Goal: Task Accomplishment & Management: Manage account settings

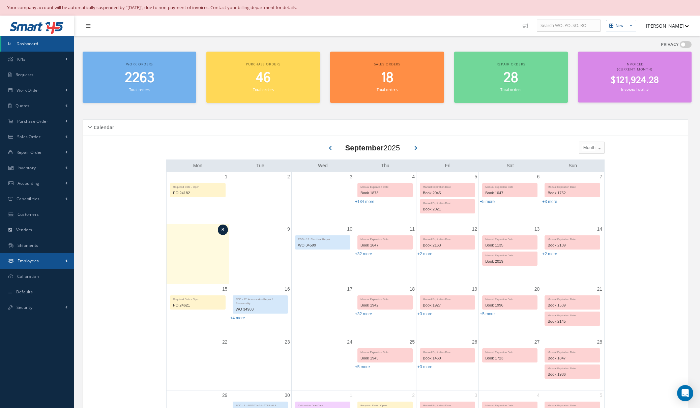
click at [34, 262] on span "Employees" at bounding box center [29, 261] width 22 height 6
click at [42, 330] on link "Security" at bounding box center [37, 333] width 74 height 16
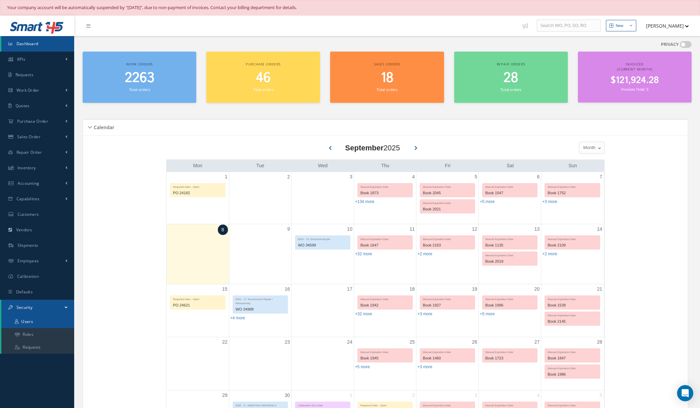
click at [45, 321] on link "Users" at bounding box center [37, 321] width 73 height 13
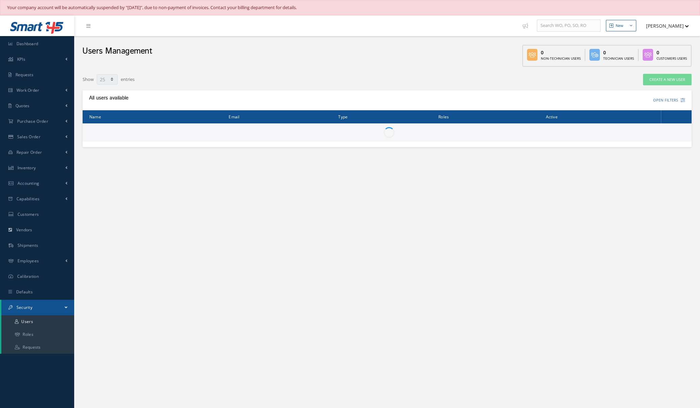
select select "25"
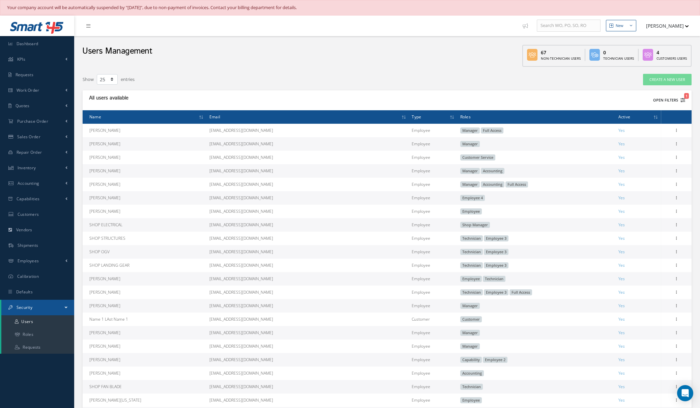
click at [671, 101] on button "Open Filters 1" at bounding box center [666, 100] width 38 height 11
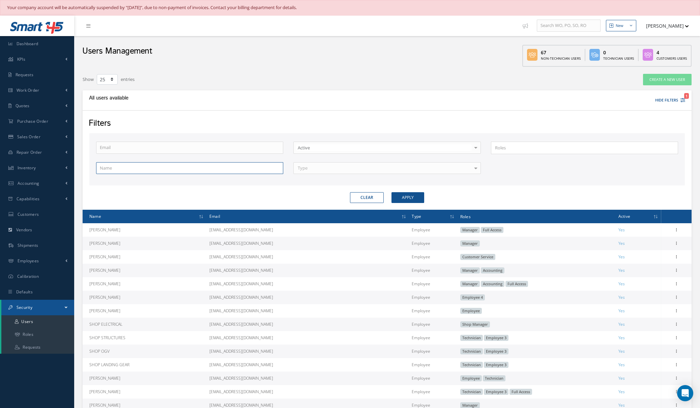
click at [159, 169] on input "text" at bounding box center [189, 168] width 187 height 12
type input "kevin"
click at [391, 192] on button "Apply" at bounding box center [407, 197] width 33 height 11
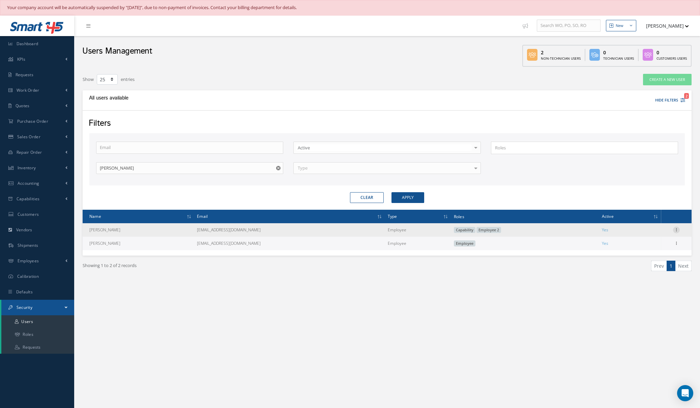
click at [679, 230] on icon at bounding box center [676, 229] width 7 height 5
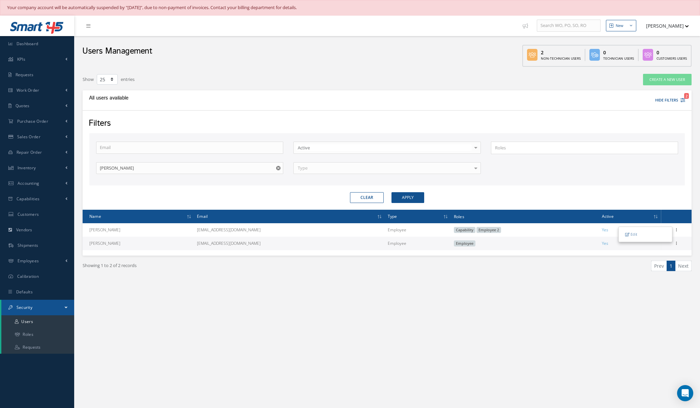
click at [560, 200] on div "Clear Apply" at bounding box center [386, 197] width 605 height 11
click at [682, 27] on button "[PERSON_NAME]" at bounding box center [663, 25] width 49 height 13
click at [659, 98] on link "Logout" at bounding box center [662, 95] width 54 height 11
